Goal: Task Accomplishment & Management: Complete application form

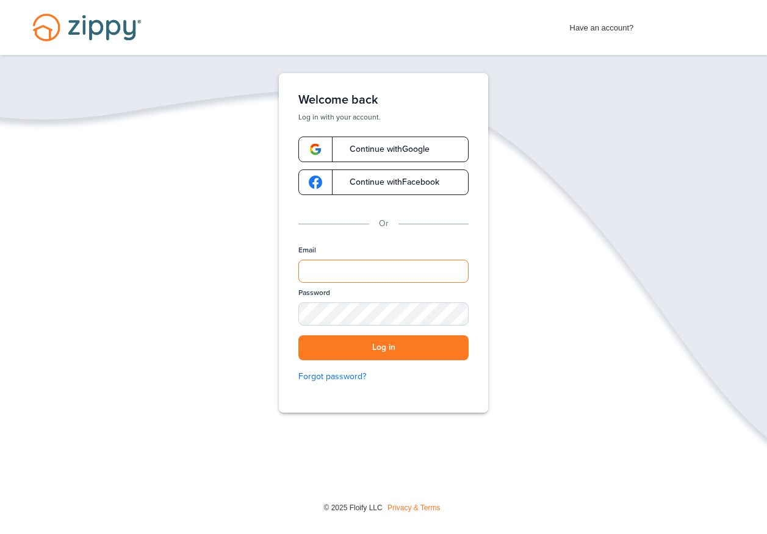
type input "**********"
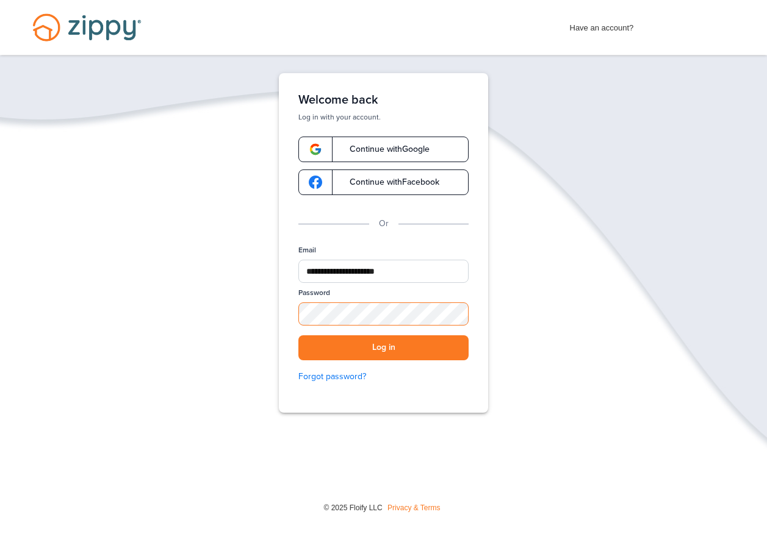
click at [458, 316] on div "Password SHOW" at bounding box center [383, 312] width 170 height 48
click at [457, 313] on div "SHOW" at bounding box center [453, 315] width 27 height 12
click at [457, 313] on div "HIDE" at bounding box center [453, 315] width 27 height 12
click at [384, 343] on button "Log in" at bounding box center [383, 347] width 170 height 25
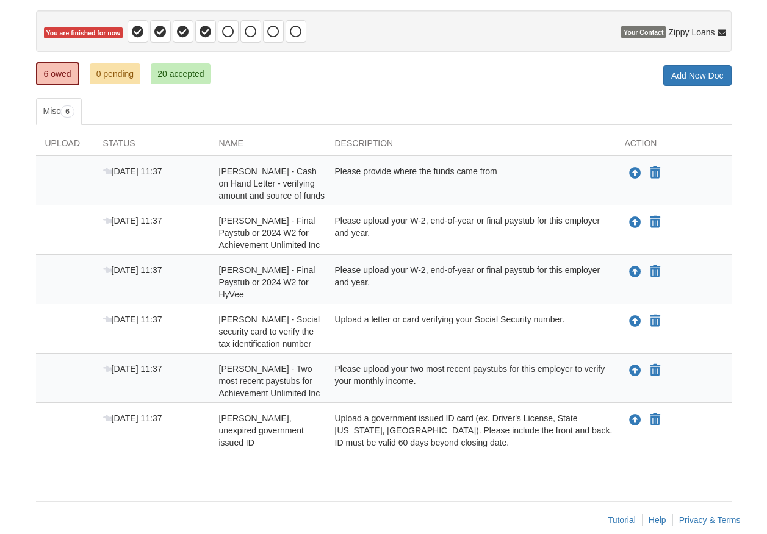
scroll to position [117, 0]
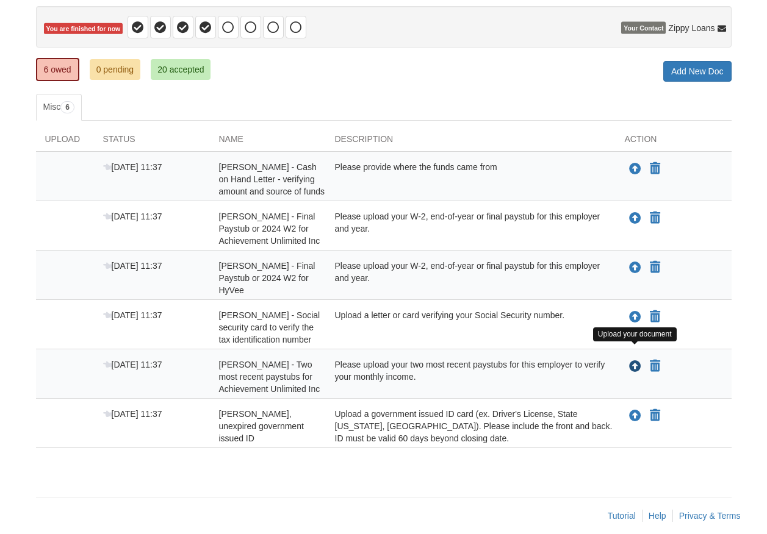
click at [633, 361] on icon "Upload Carol Smith - Two most recent paystubs for Achievement Unlimited Inc" at bounding box center [635, 367] width 12 height 12
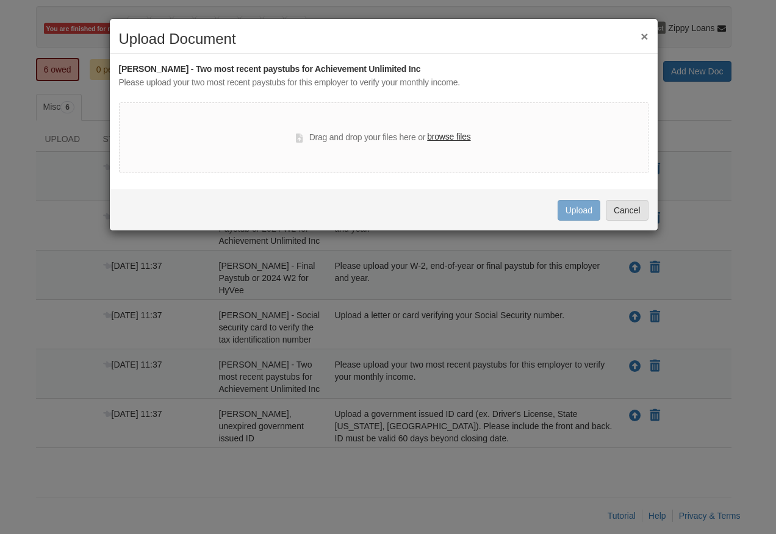
click at [644, 37] on button "×" at bounding box center [643, 36] width 7 height 13
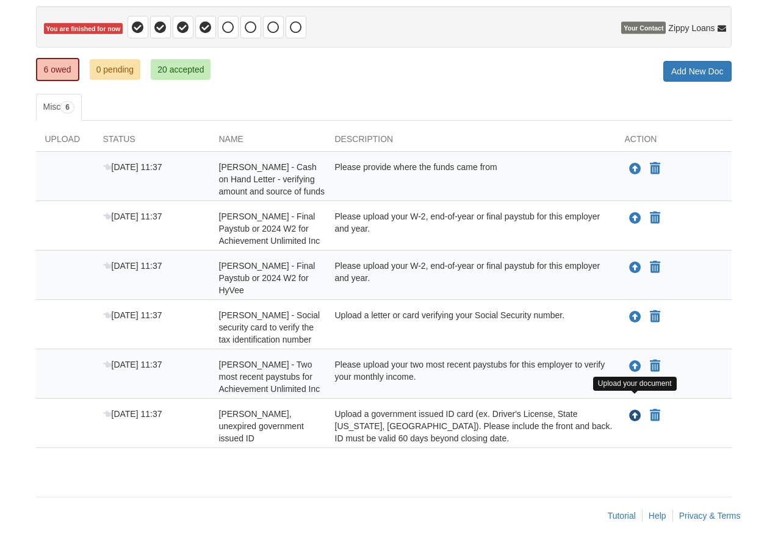
click at [635, 410] on icon "Upload Carol Smith - Valid, unexpired government issued ID" at bounding box center [635, 416] width 12 height 12
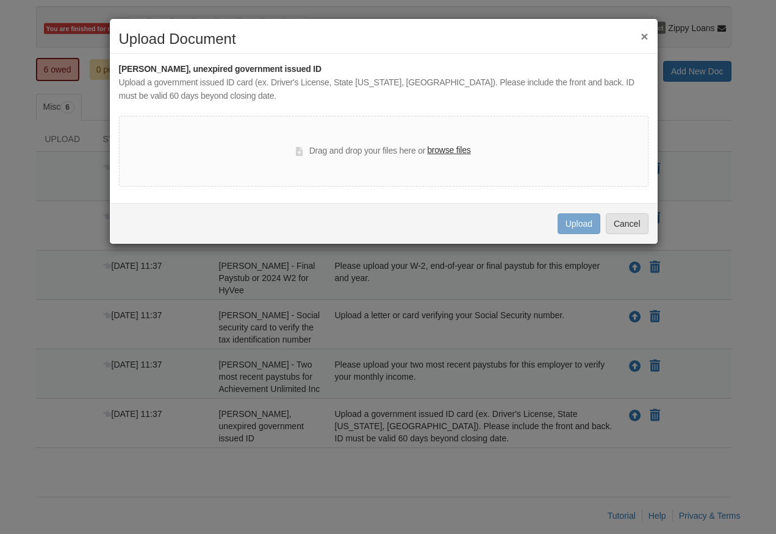
click at [643, 35] on button "×" at bounding box center [643, 36] width 7 height 13
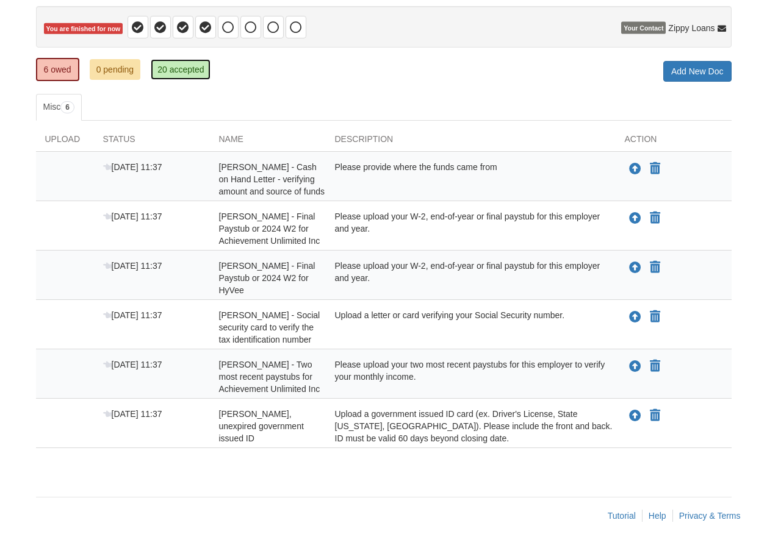
click at [188, 70] on link "20 accepted" at bounding box center [181, 69] width 60 height 21
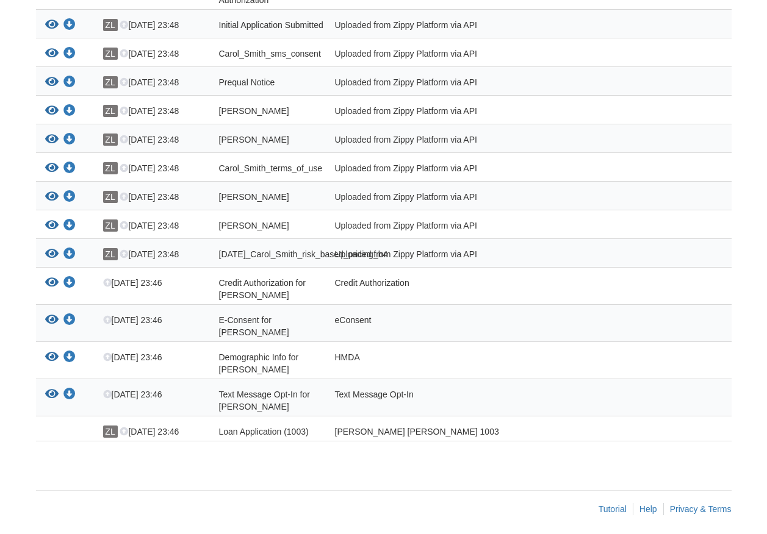
scroll to position [534, 0]
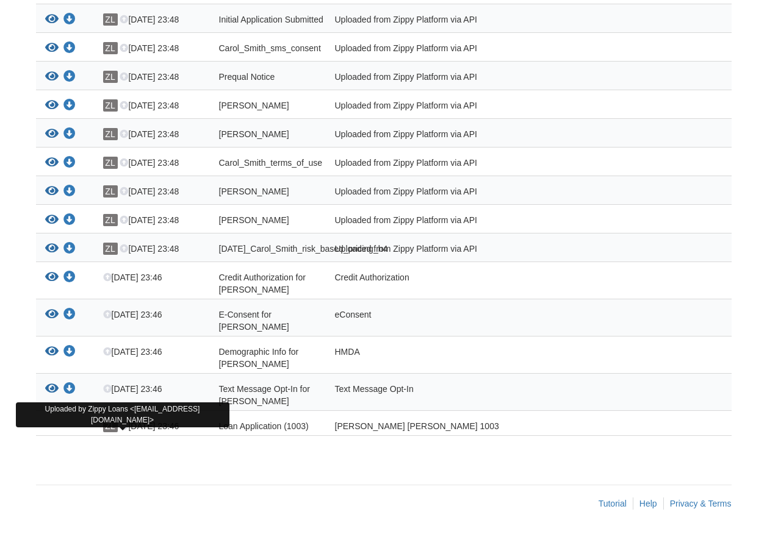
click at [112, 428] on span "ZL" at bounding box center [110, 426] width 15 height 12
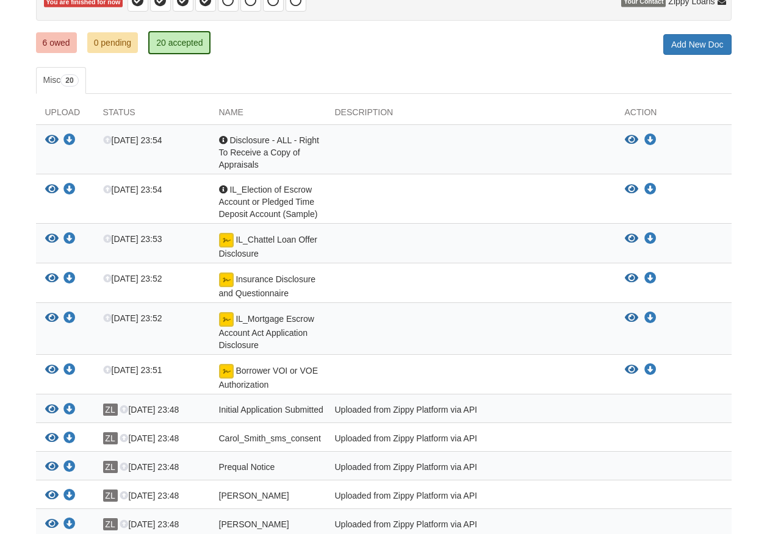
scroll to position [0, 0]
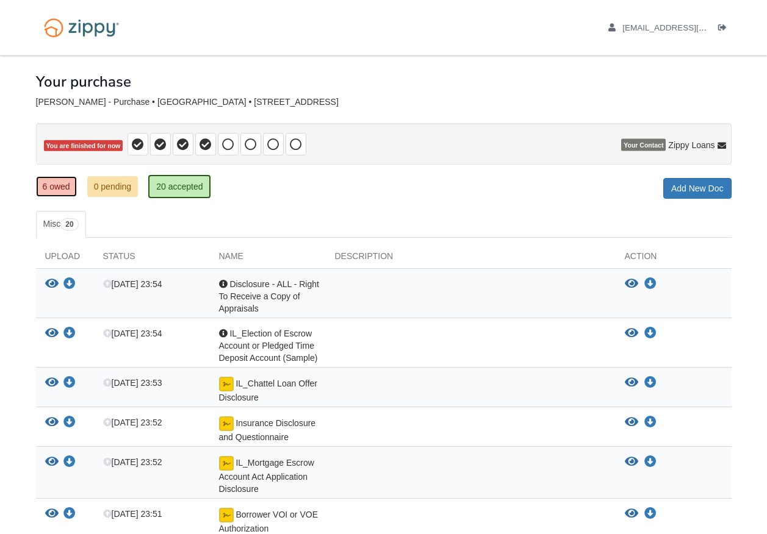
click at [59, 192] on link "6 owed" at bounding box center [56, 186] width 41 height 21
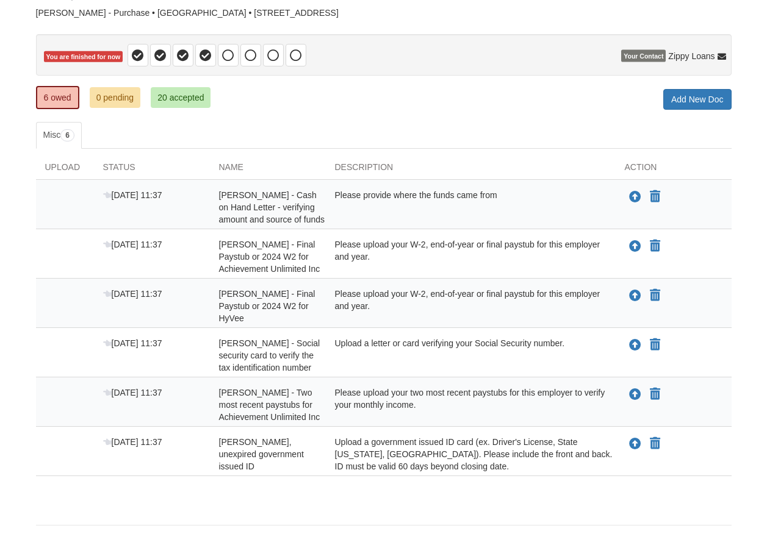
scroll to position [117, 0]
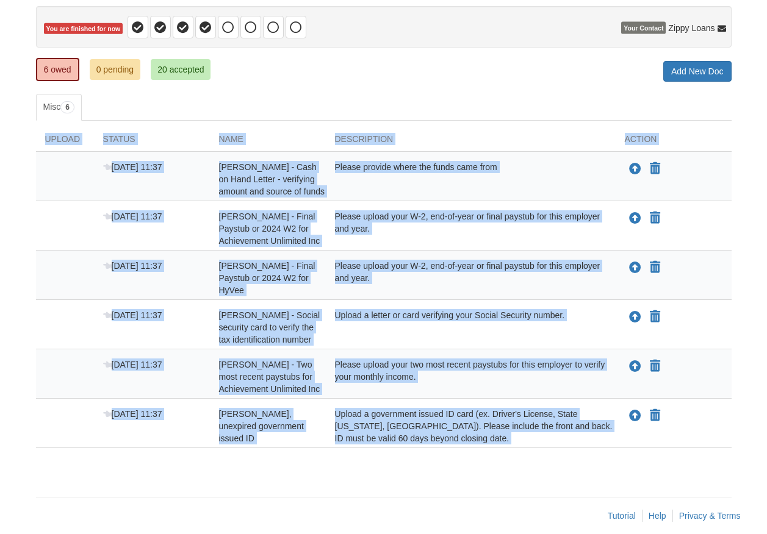
drag, startPoint x: 162, startPoint y: 127, endPoint x: 717, endPoint y: 452, distance: 642.9
click at [717, 452] on div "× × × Pending Add Document Notice document will be included in the email sent t…" at bounding box center [383, 211] width 695 height 546
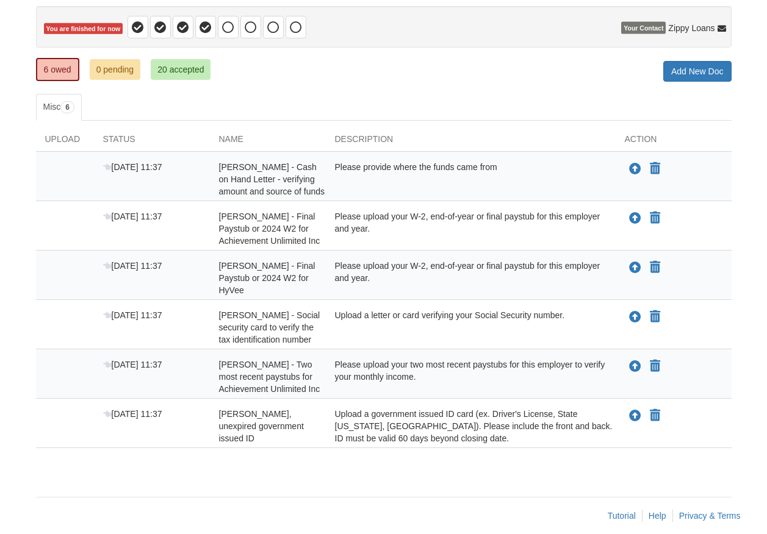
click at [485, 67] on div "6 owed 0 pending 20 accepted My Estimated Payment × My Estimated Payment Add Ne…" at bounding box center [383, 71] width 695 height 22
